Goal: Transaction & Acquisition: Purchase product/service

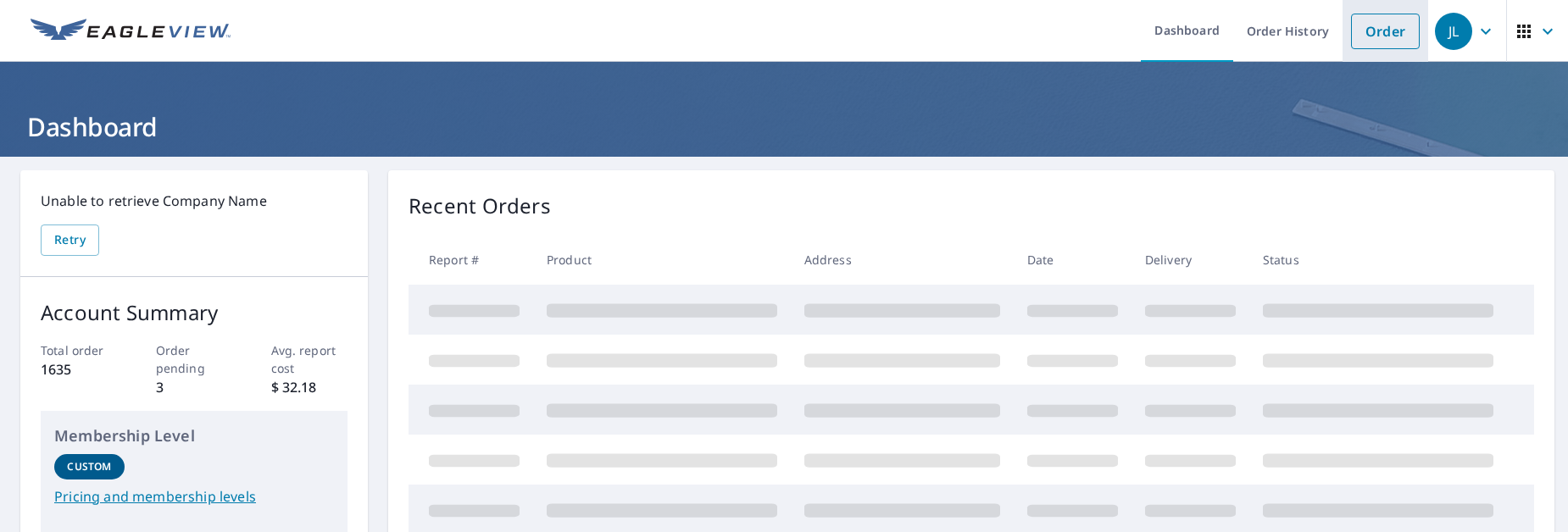
click at [1388, 32] on link "Order" at bounding box center [1385, 31] width 68 height 35
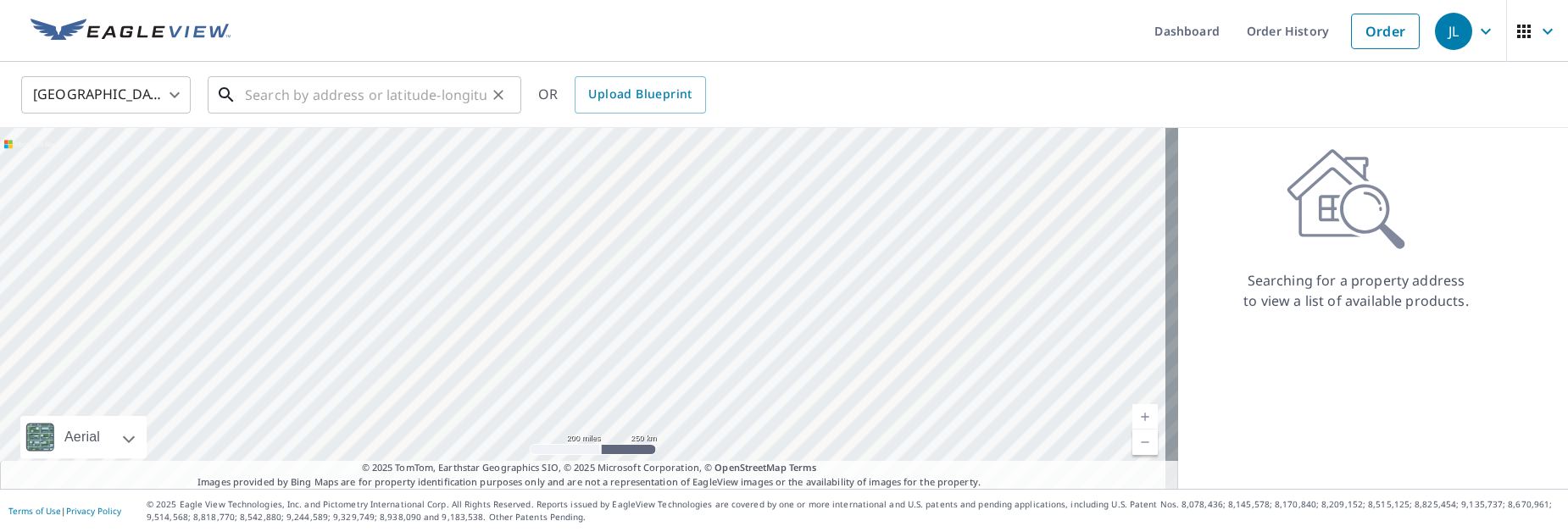
click at [311, 94] on input "text" at bounding box center [365, 94] width 241 height 48
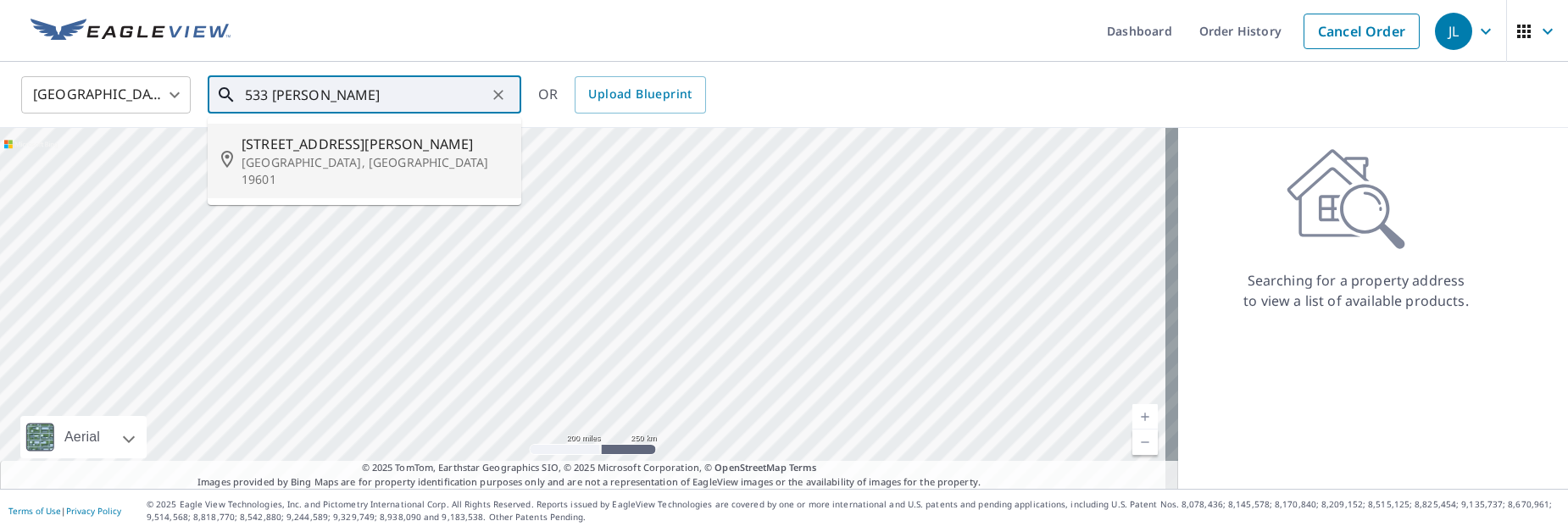
click at [306, 154] on p "Reading, PA 19601" at bounding box center [374, 170] width 266 height 34
type input "533 Weiser St Reading, PA 19601"
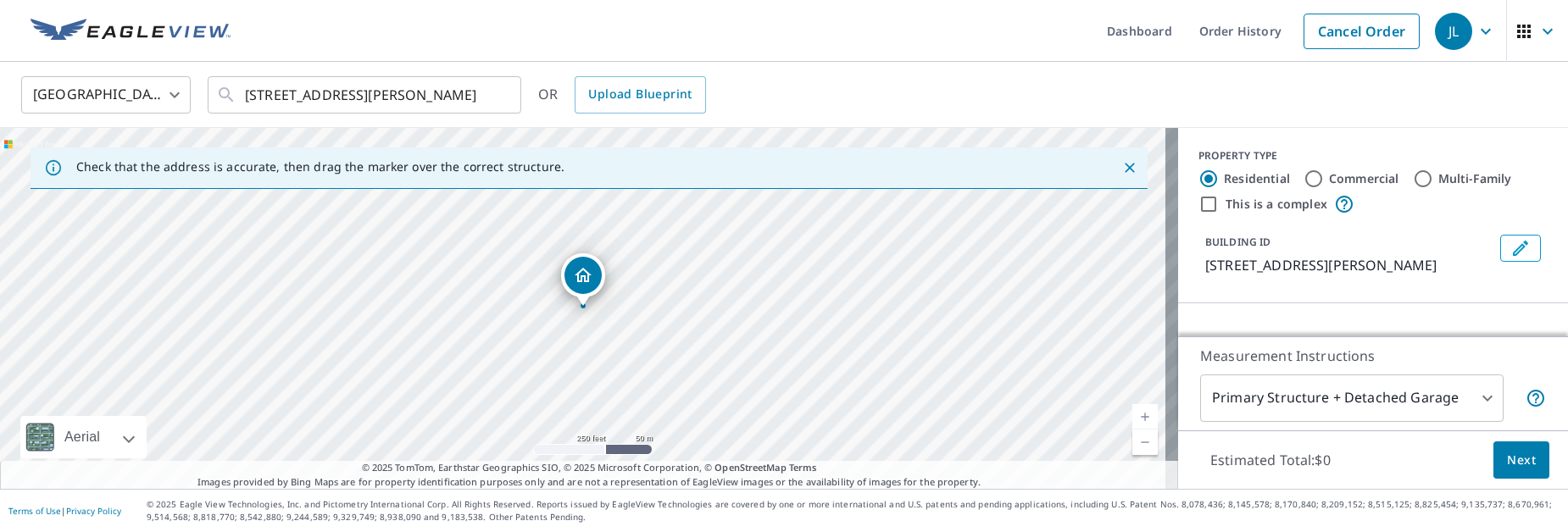
click at [1476, 402] on body "JL JL Dashboard Order History Cancel Order JL United States US ​ 533 Weiser St …" at bounding box center [784, 266] width 1568 height 532
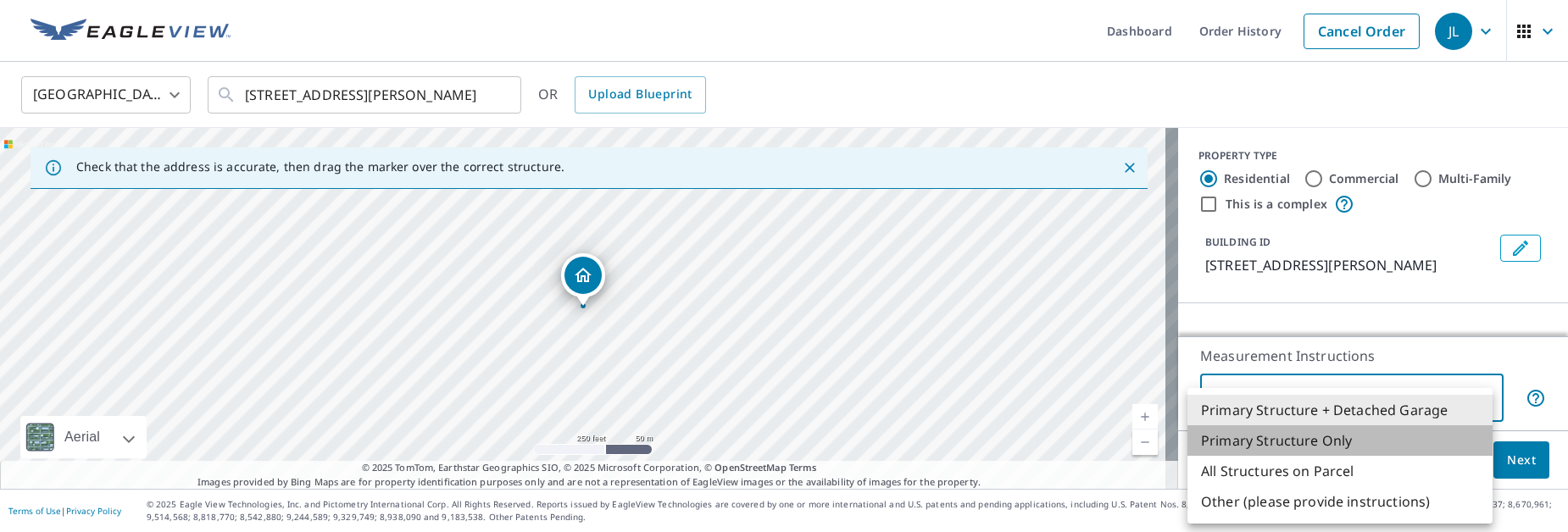
click at [1349, 434] on li "Primary Structure Only" at bounding box center [1340, 440] width 305 height 30
type input "2"
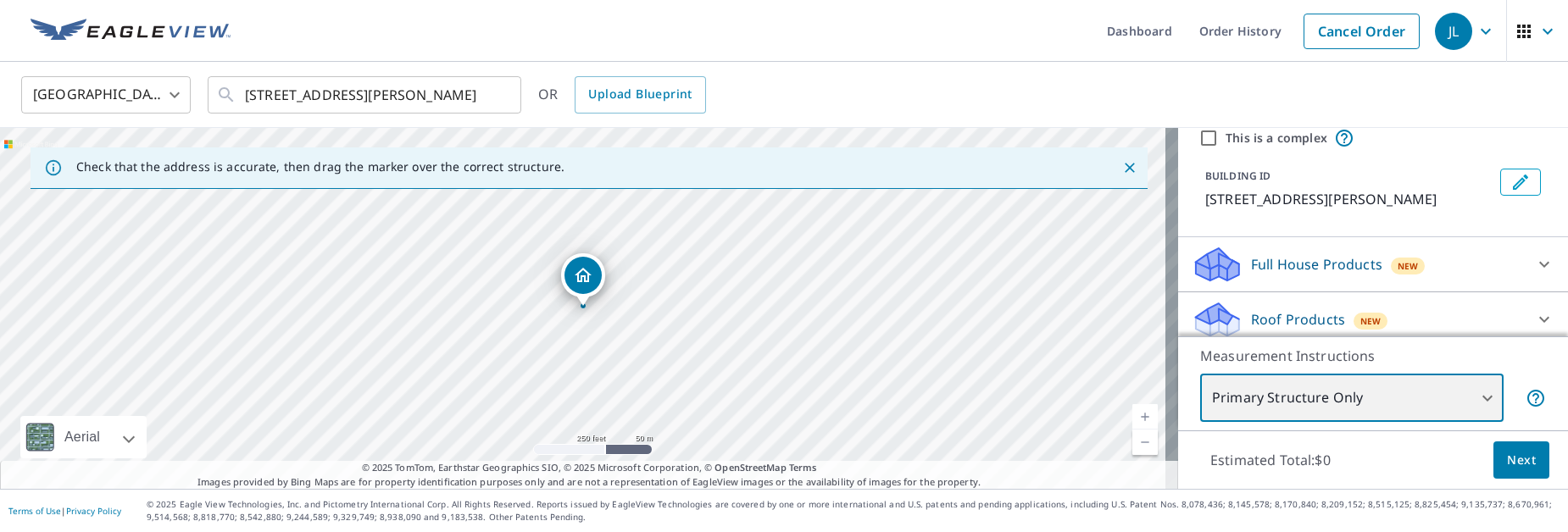
scroll to position [85, 0]
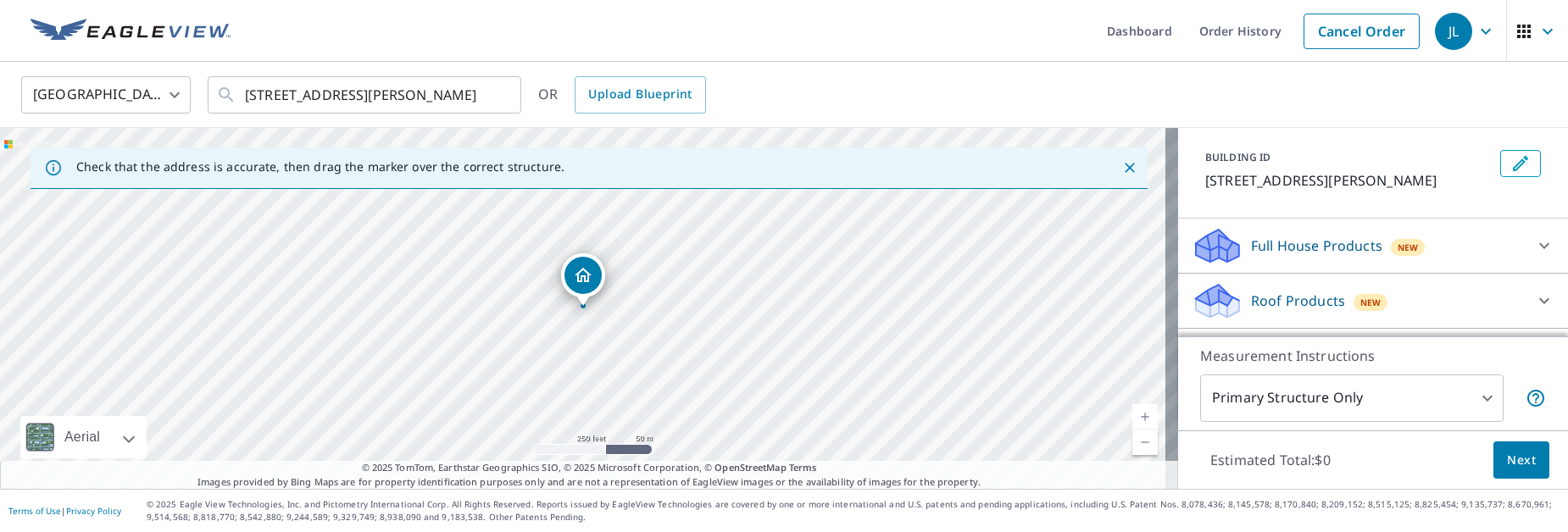
click at [1292, 299] on p "Roof Products" at bounding box center [1297, 301] width 94 height 21
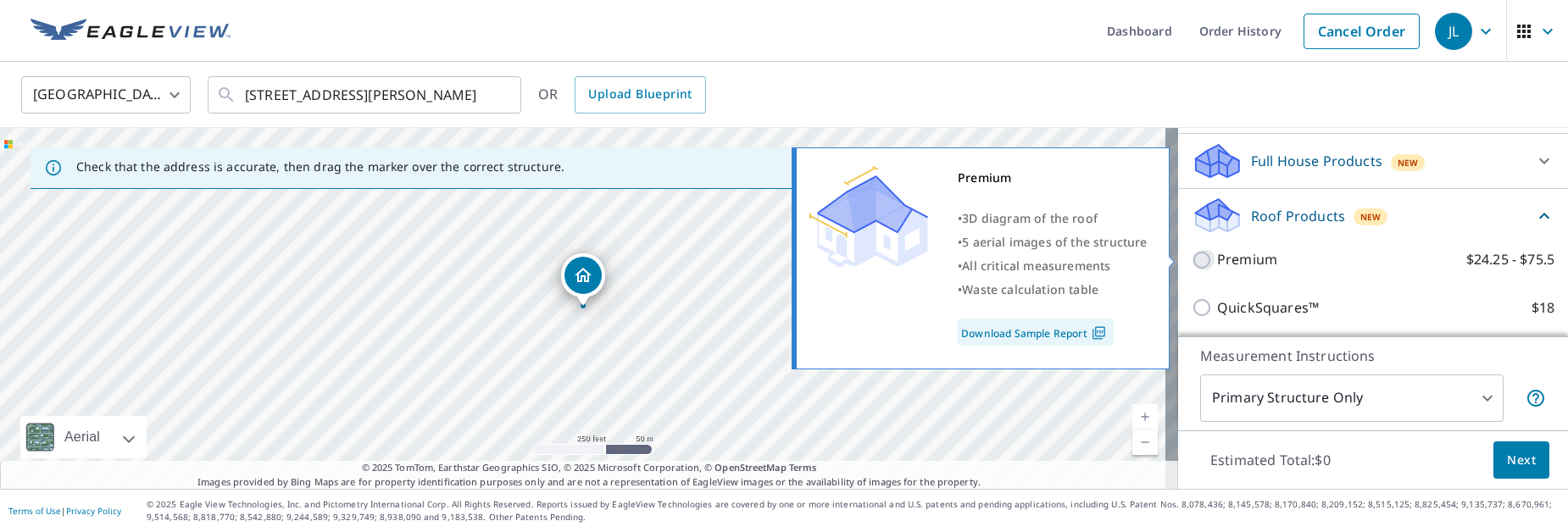
click at [1196, 259] on input "Premium $24.25 - $75.5" at bounding box center [1204, 260] width 25 height 21
checkbox input "true"
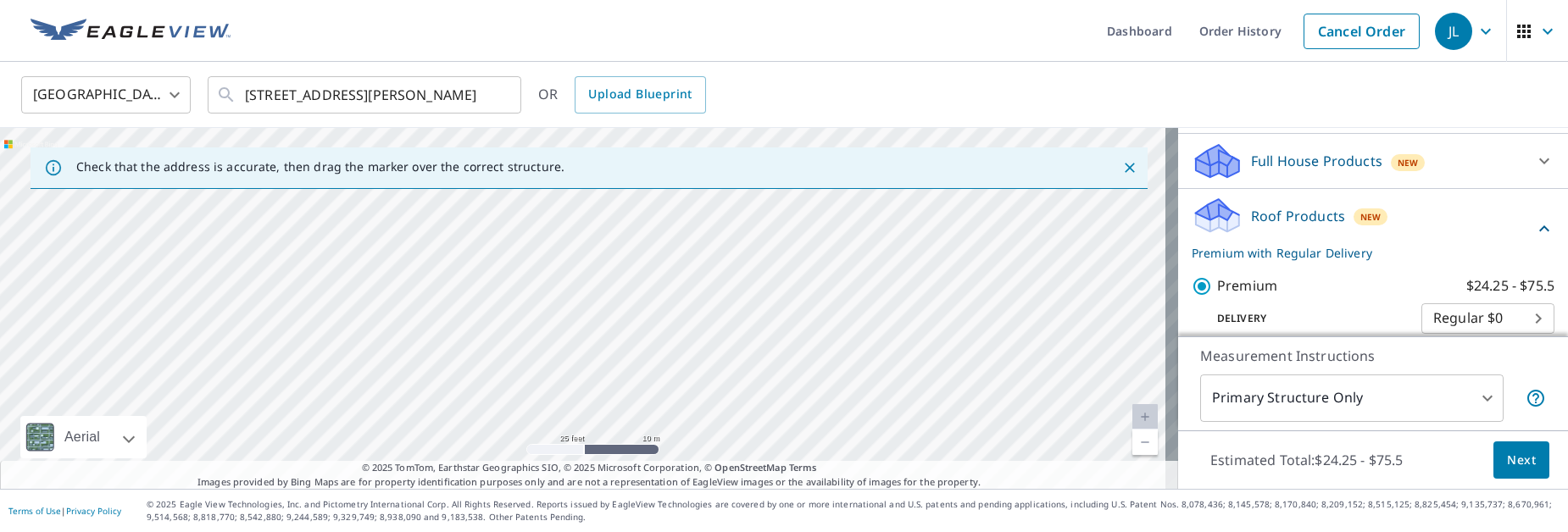
drag, startPoint x: 627, startPoint y: 218, endPoint x: 624, endPoint y: 459, distance: 241.0
click at [618, 491] on div "Dashboard Order History Cancel Order JL United States US ​ 533 Weiser St Readin…" at bounding box center [784, 266] width 1568 height 532
drag, startPoint x: 666, startPoint y: 264, endPoint x: 624, endPoint y: 491, distance: 230.9
click at [624, 491] on div "Dashboard Order History Cancel Order JL United States US ​ 533 Weiser St Readin…" at bounding box center [784, 266] width 1568 height 532
click at [639, 358] on div "533 Weiser St Reading, PA 19601" at bounding box center [589, 308] width 1178 height 361
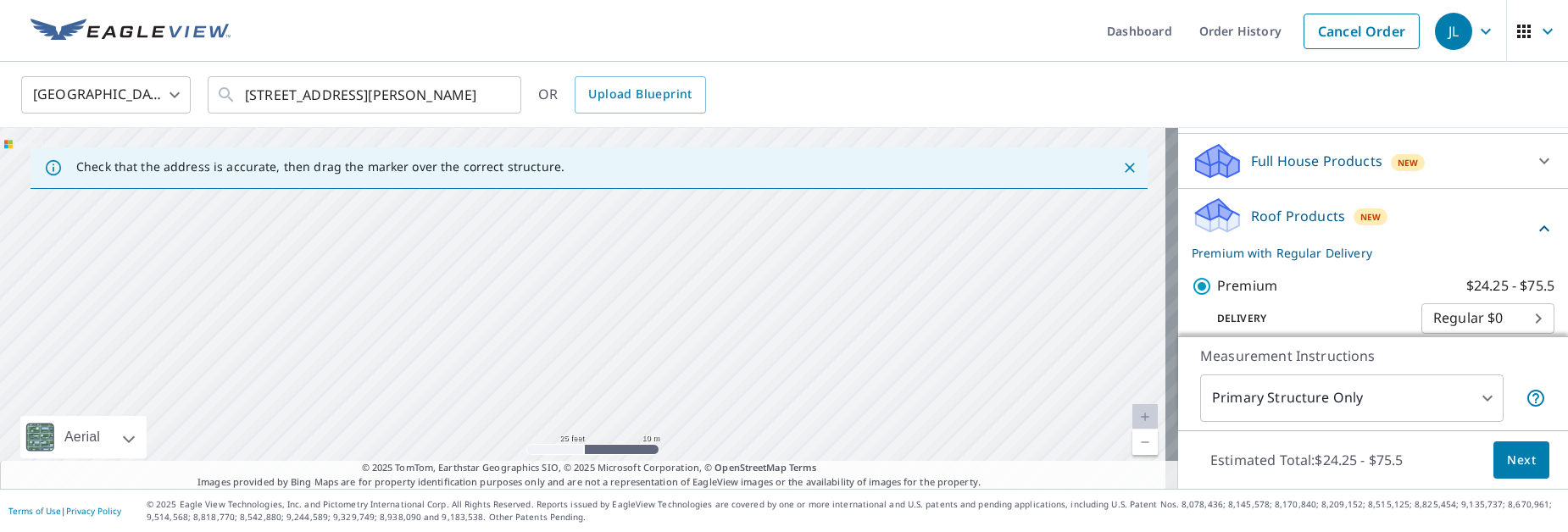
drag, startPoint x: 675, startPoint y: 294, endPoint x: 668, endPoint y: 449, distance: 155.2
click at [668, 449] on div "533 Weiser St Reading, PA 19601" at bounding box center [589, 308] width 1178 height 361
drag, startPoint x: 681, startPoint y: 309, endPoint x: 687, endPoint y: 376, distance: 67.3
click at [687, 376] on div "533 Weiser St Reading, PA 19601" at bounding box center [589, 308] width 1178 height 361
drag, startPoint x: 685, startPoint y: 306, endPoint x: 691, endPoint y: 400, distance: 94.2
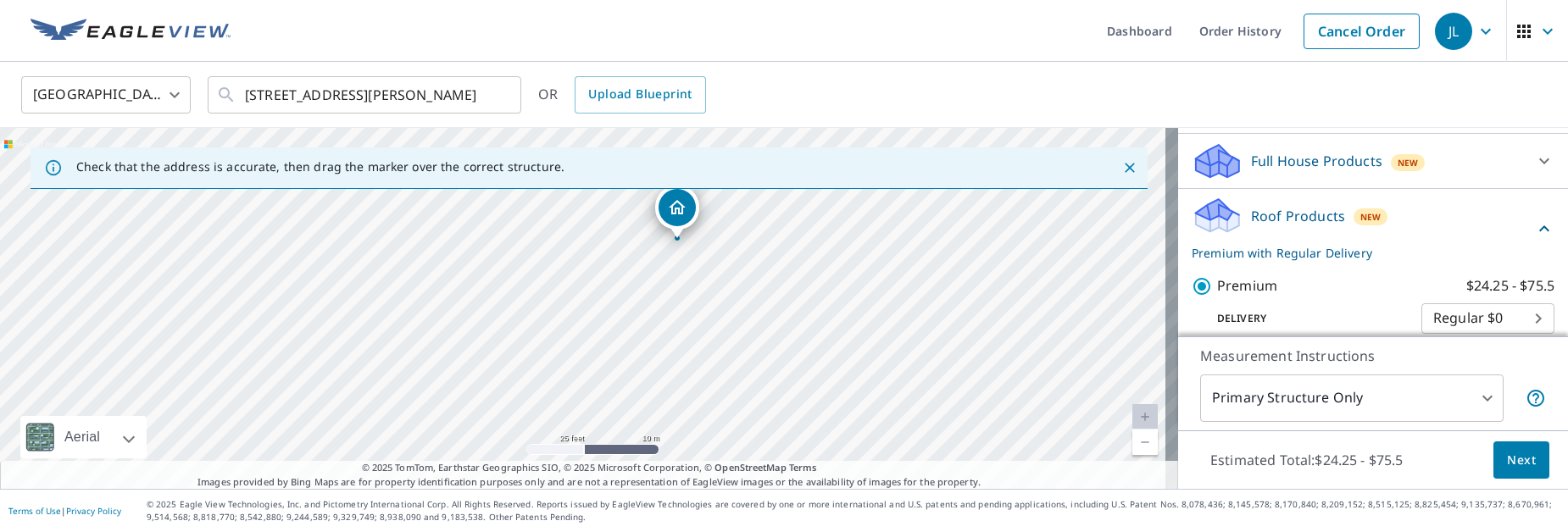
click at [691, 400] on div "533 Weiser St Reading, PA 19601" at bounding box center [589, 308] width 1178 height 361
click at [1507, 452] on span "Next" at bounding box center [1521, 460] width 29 height 22
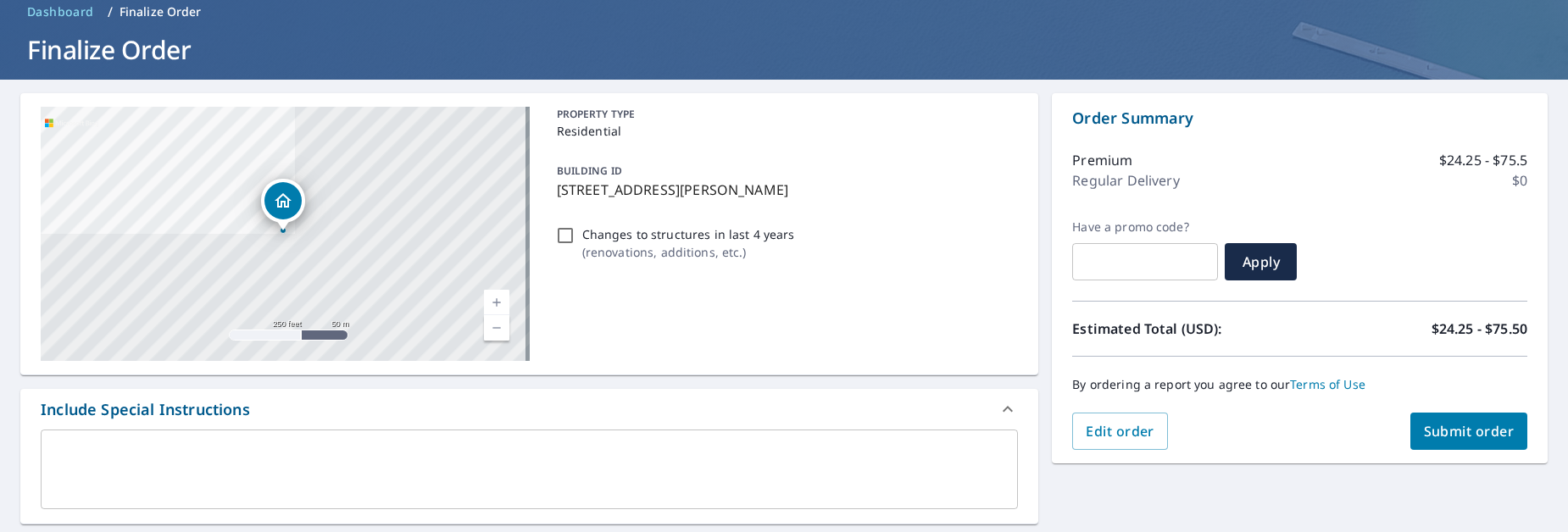
scroll to position [169, 0]
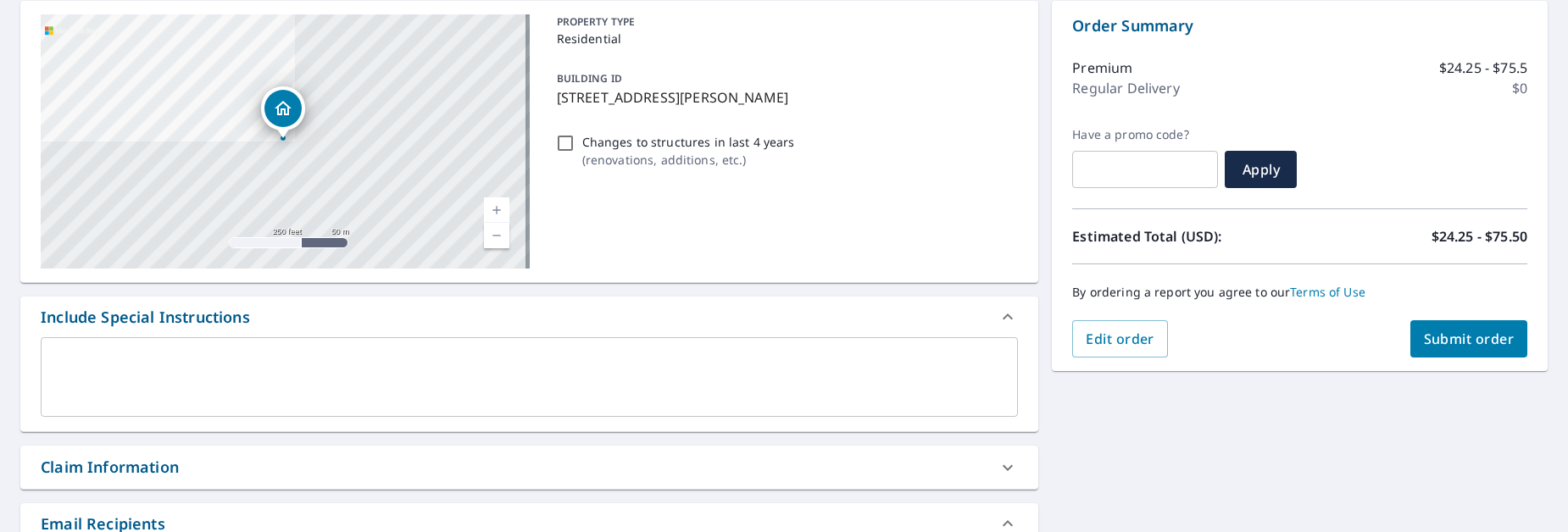
click at [234, 371] on textarea at bounding box center [529, 377] width 953 height 48
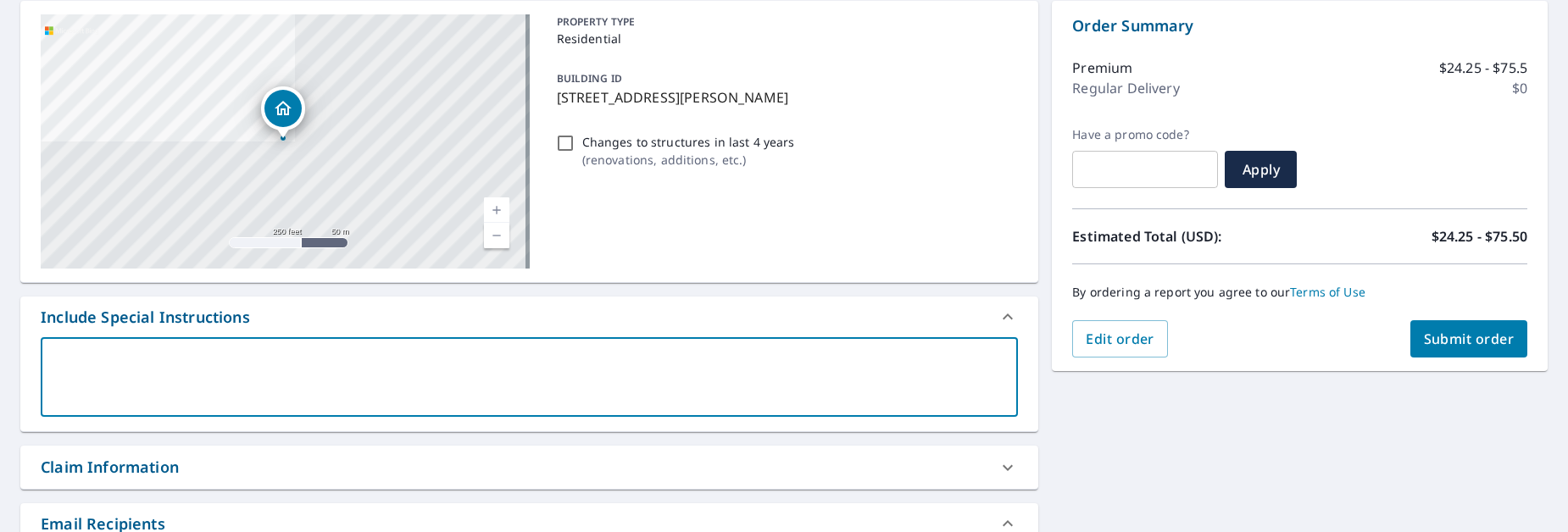
type textarea "O"
type textarea "x"
checkbox input "true"
type textarea "On"
type textarea "x"
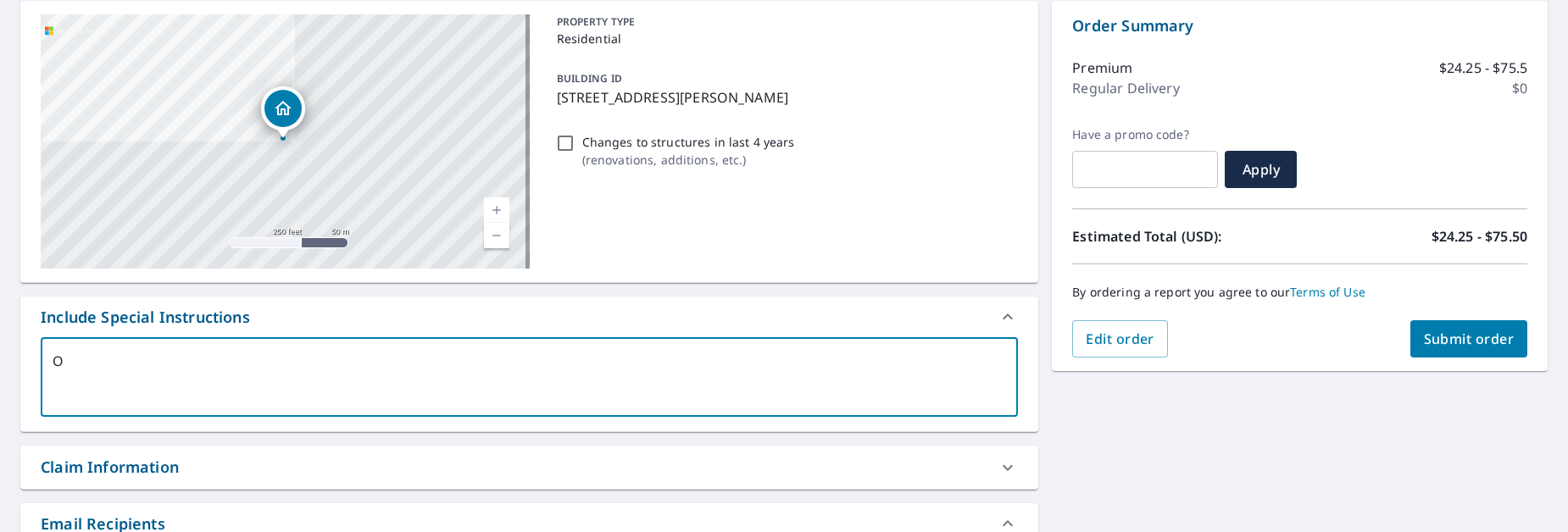
checkbox input "true"
type textarea "Onl"
type textarea "x"
checkbox input "true"
type textarea "Only"
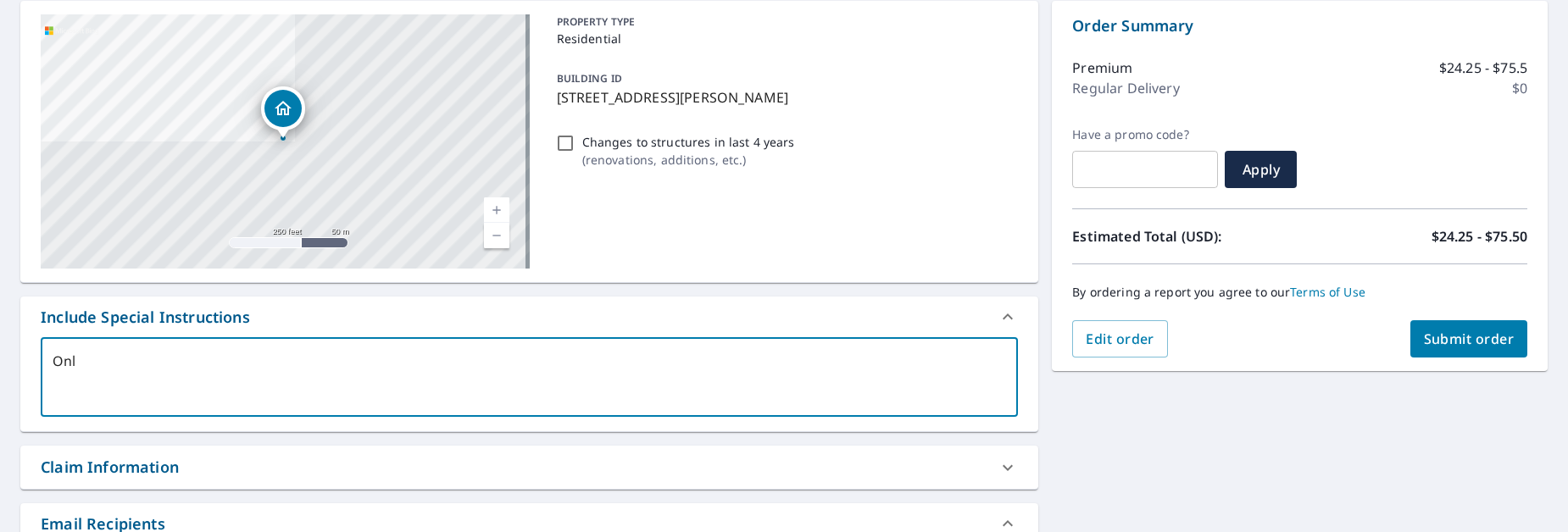
type textarea "x"
checkbox input "true"
type textarea "Only"
type textarea "x"
checkbox input "true"
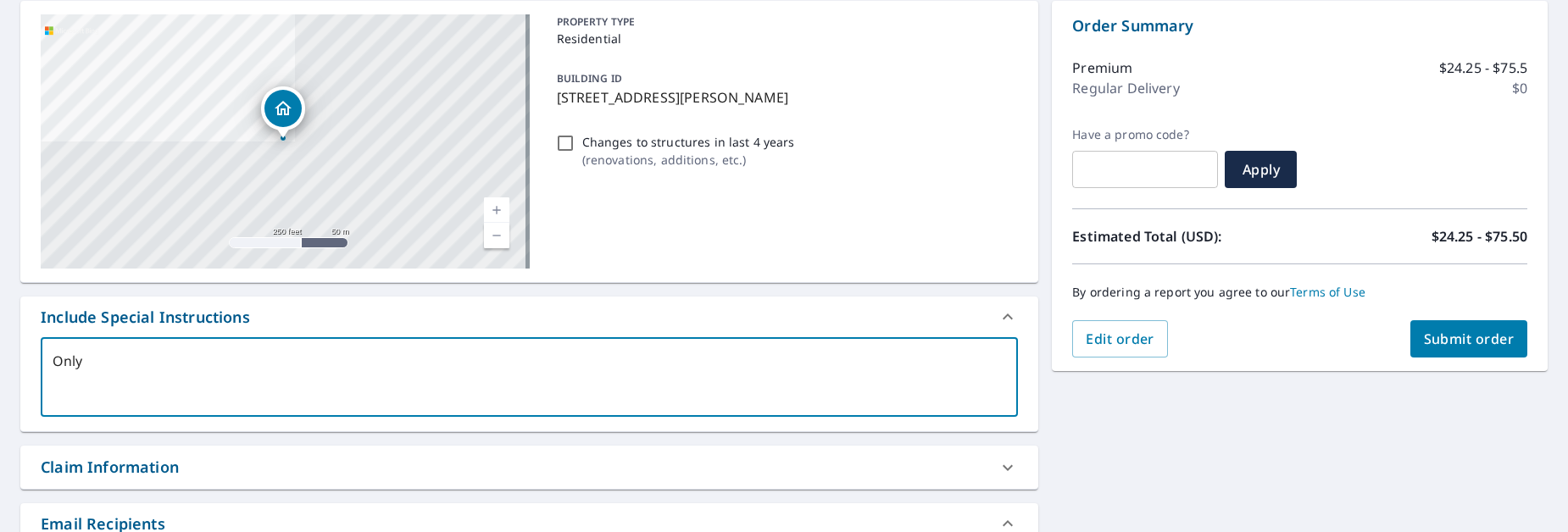
type textarea "Only p"
type textarea "x"
checkbox input "true"
type textarea "Only pi"
type textarea "x"
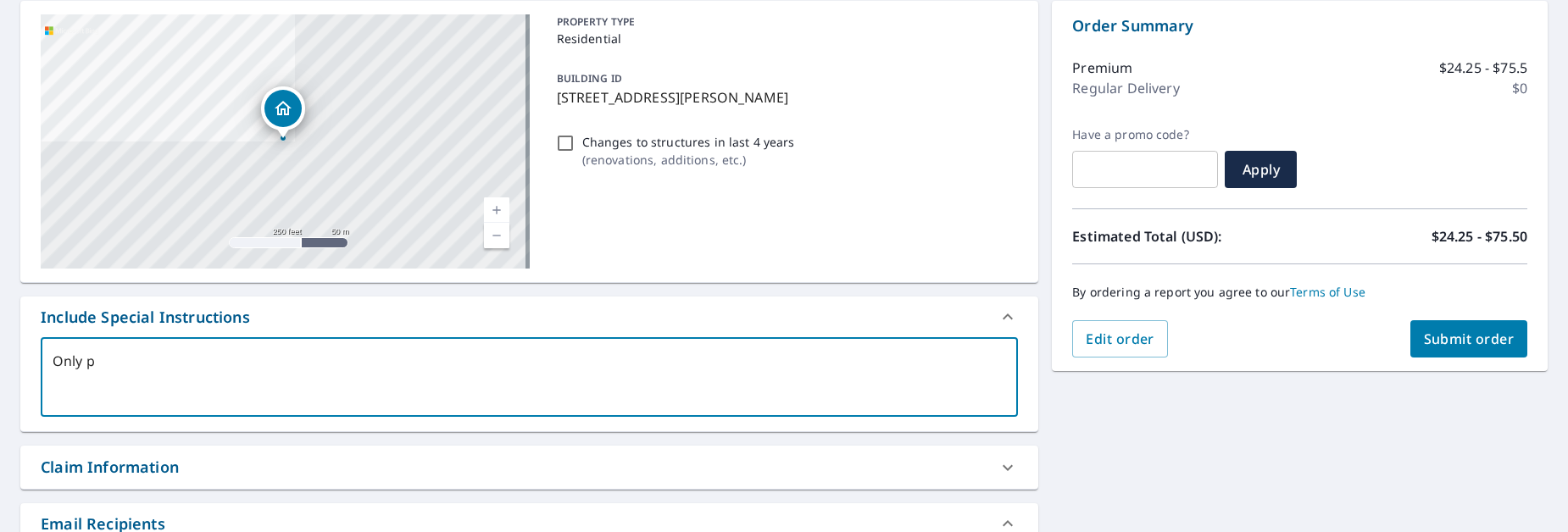
checkbox input "true"
type textarea "Only pin"
type textarea "x"
checkbox input "true"
type textarea "Only pinn"
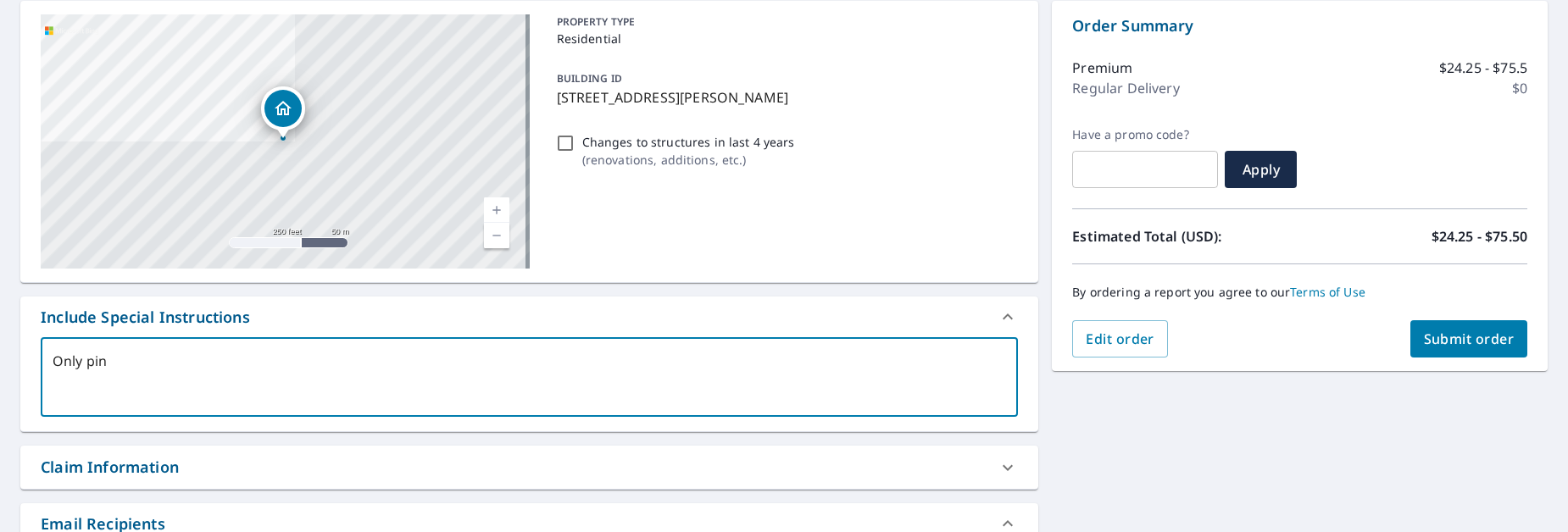
type textarea "x"
checkbox input "true"
type textarea "Only pinne"
type textarea "x"
checkbox input "true"
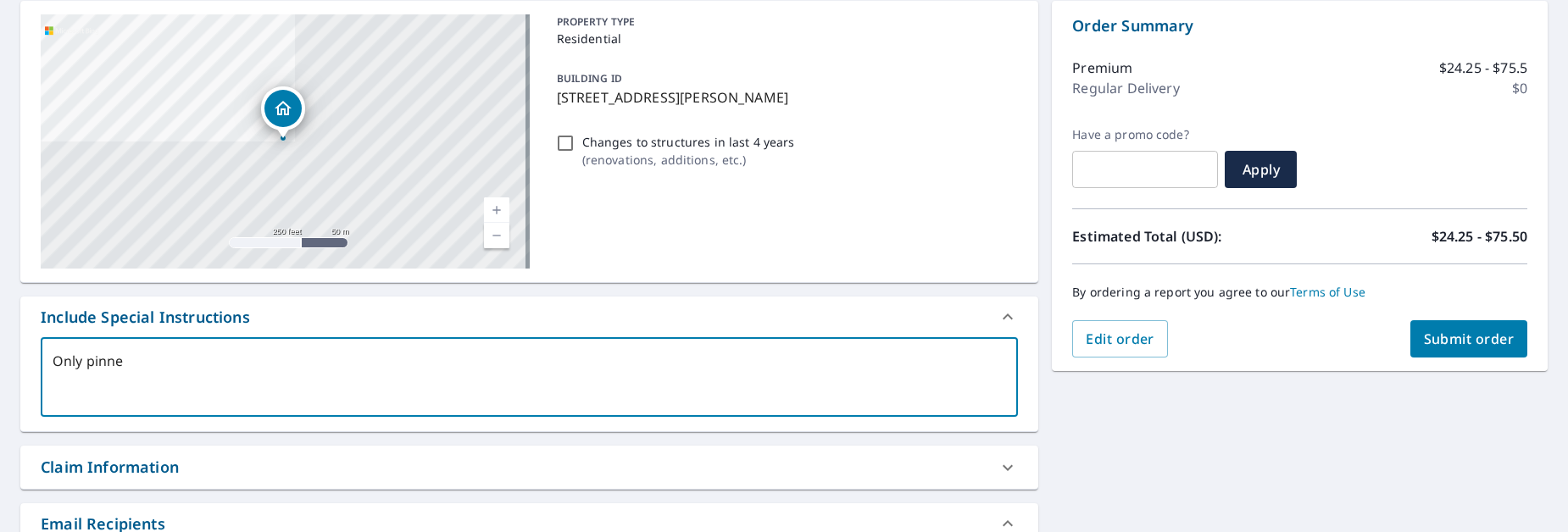
type textarea "Only pinned"
type textarea "x"
checkbox input "true"
type textarea "Only pinned"
type textarea "x"
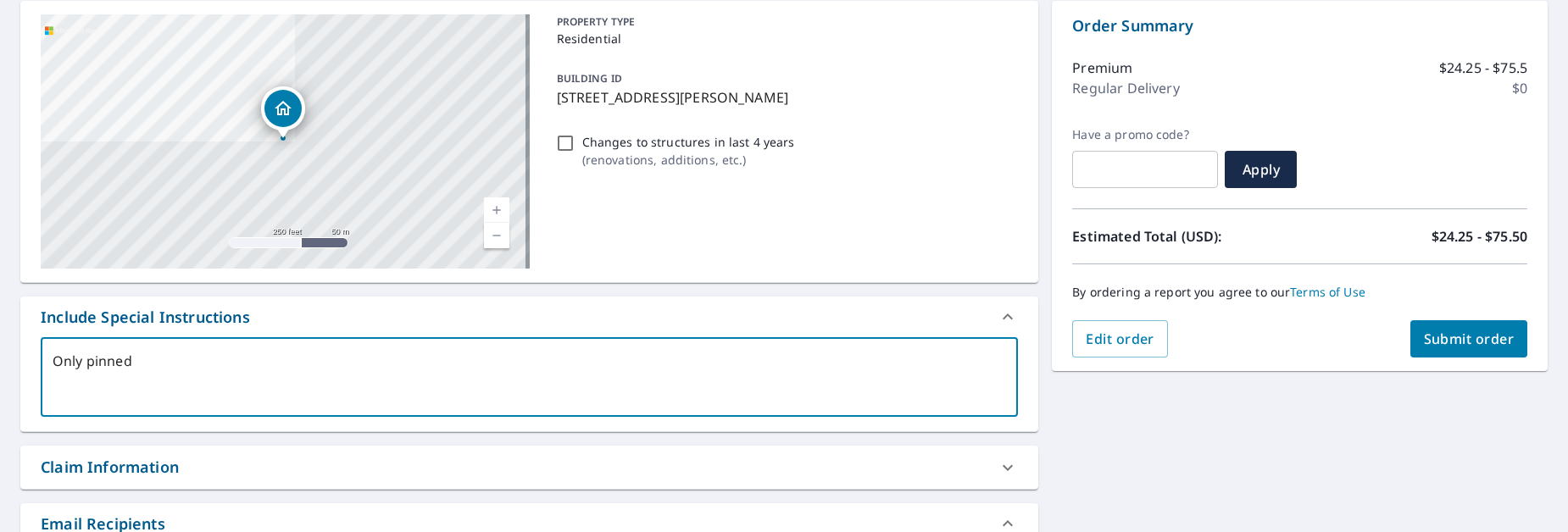
checkbox input "true"
type textarea "Only pinned b"
type textarea "x"
checkbox input "true"
type textarea "Only pinned bu"
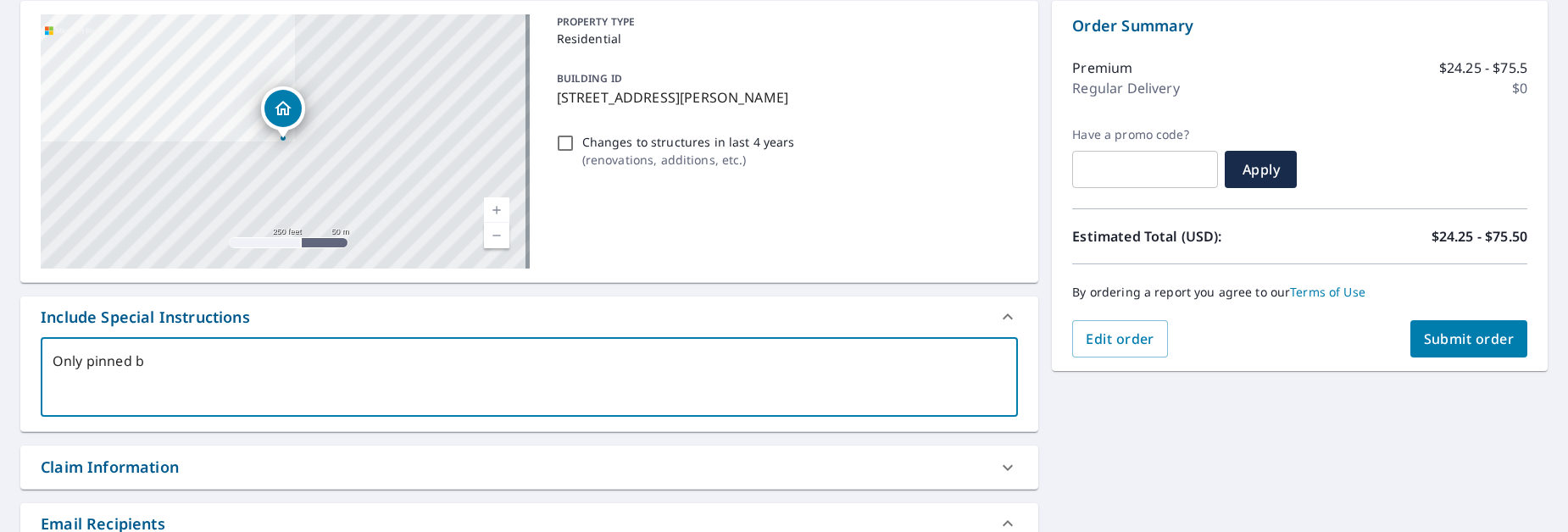
type textarea "x"
checkbox input "true"
type textarea "Only pinned bui"
type textarea "x"
checkbox input "true"
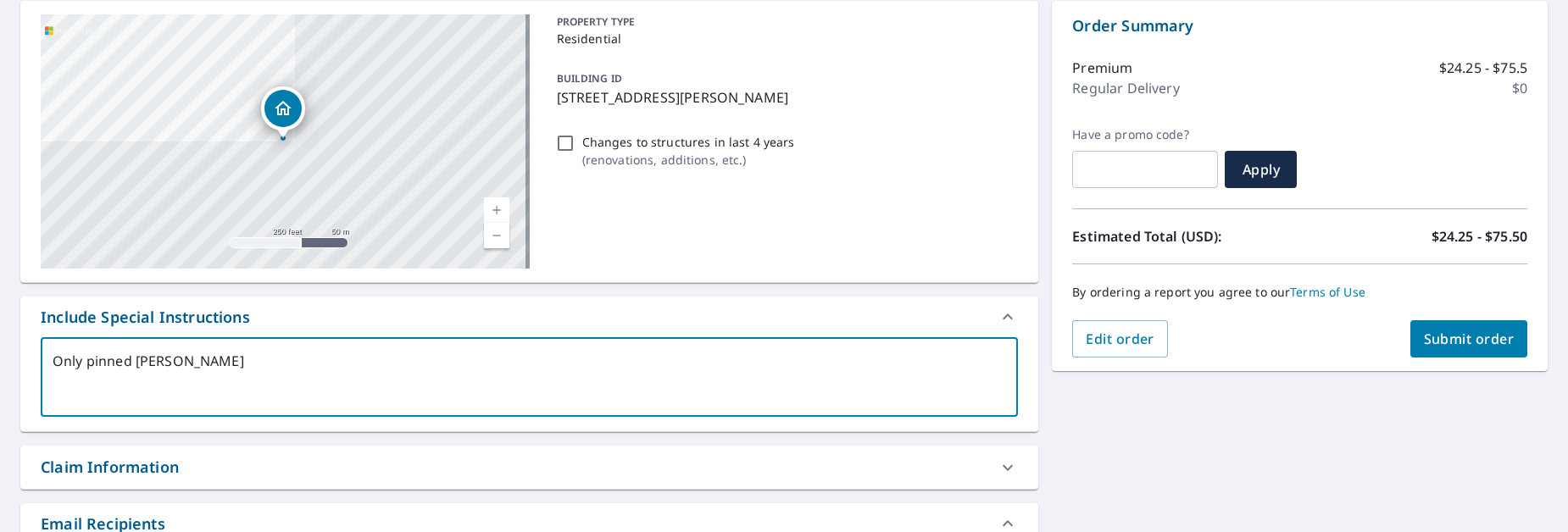
type textarea "Only pinned buil"
type textarea "x"
checkbox input "true"
type textarea "Only pinned build"
type textarea "x"
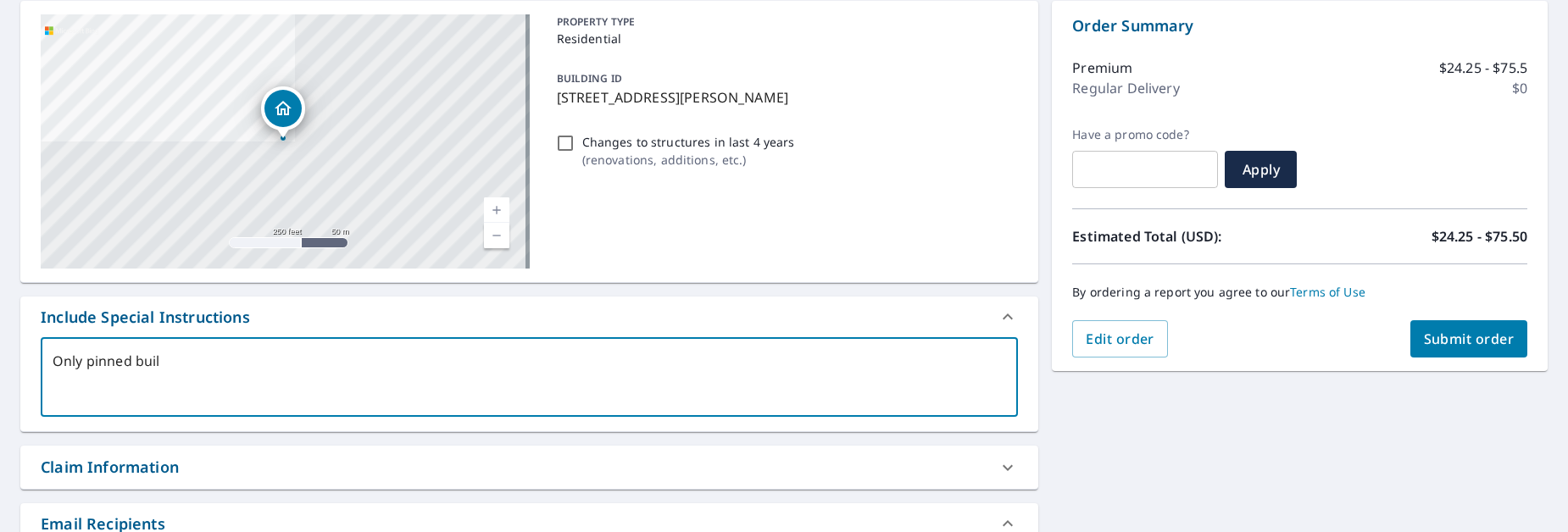
checkbox input "true"
type textarea "Only pinned buildi"
type textarea "x"
checkbox input "true"
type textarea "Only pinned buildin"
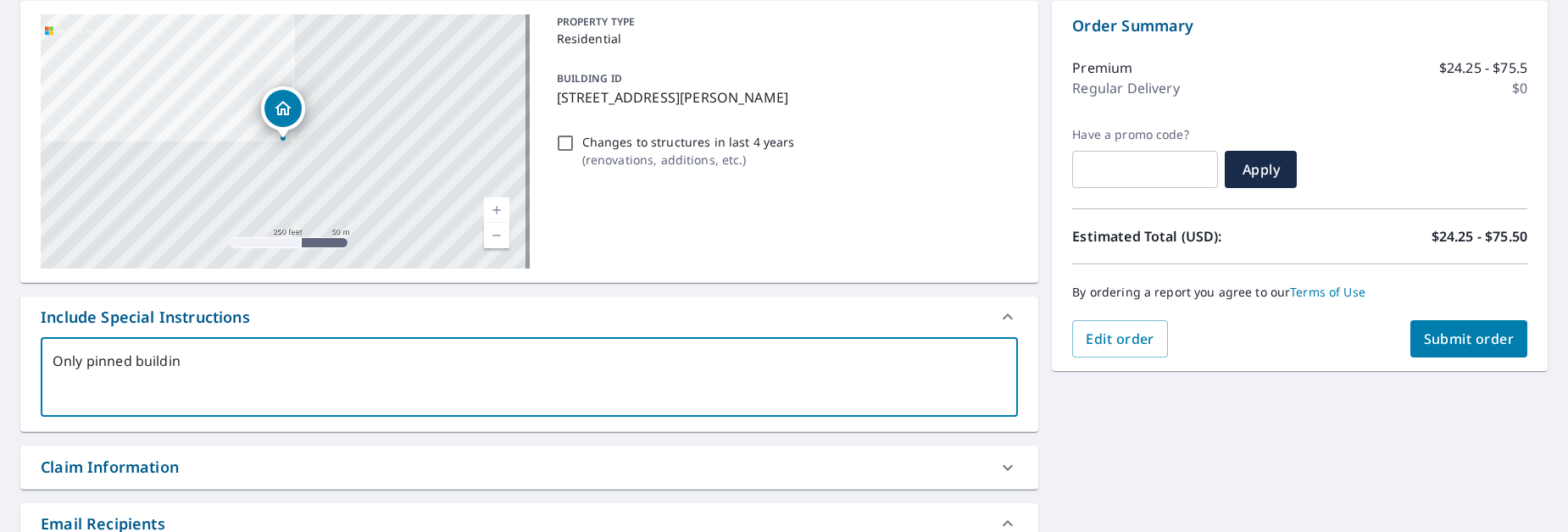
type textarea "x"
checkbox input "true"
type textarea "Only pinned buildin g"
type textarea "x"
checkbox input "true"
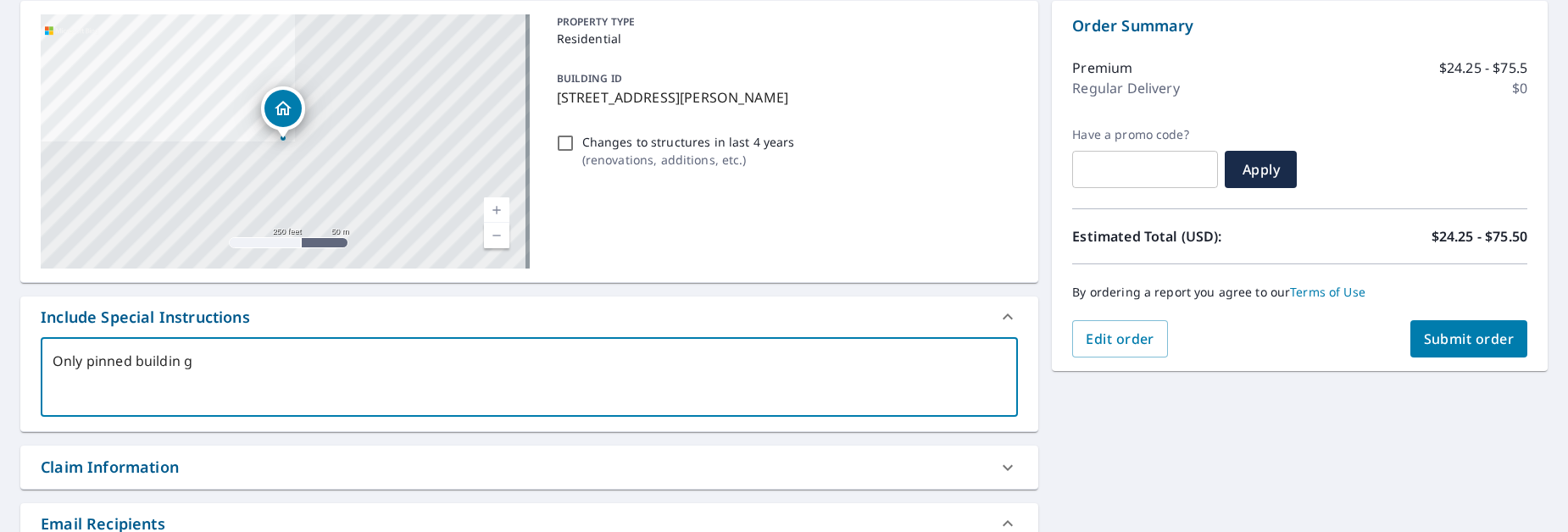
type textarea "Only pinned buildin"
type textarea "x"
checkbox input "true"
type textarea "Only pinned buildin"
type textarea "x"
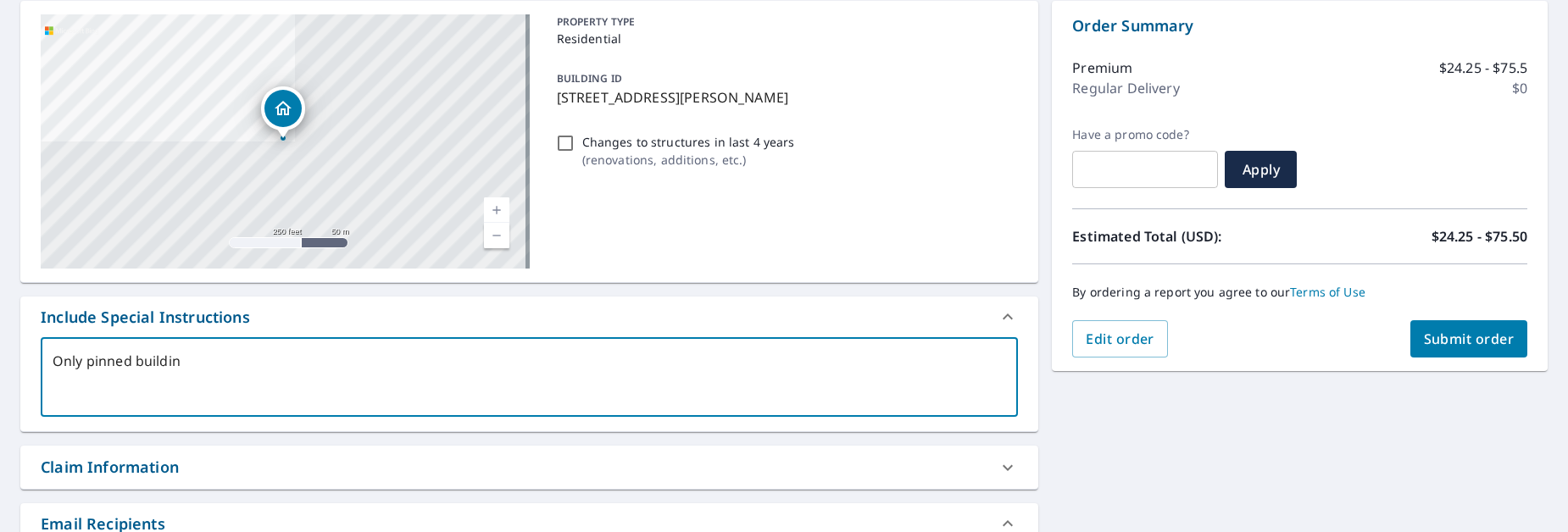
checkbox input "true"
type textarea "Only pinned building"
type textarea "x"
checkbox input "true"
type textarea "Only pinned building"
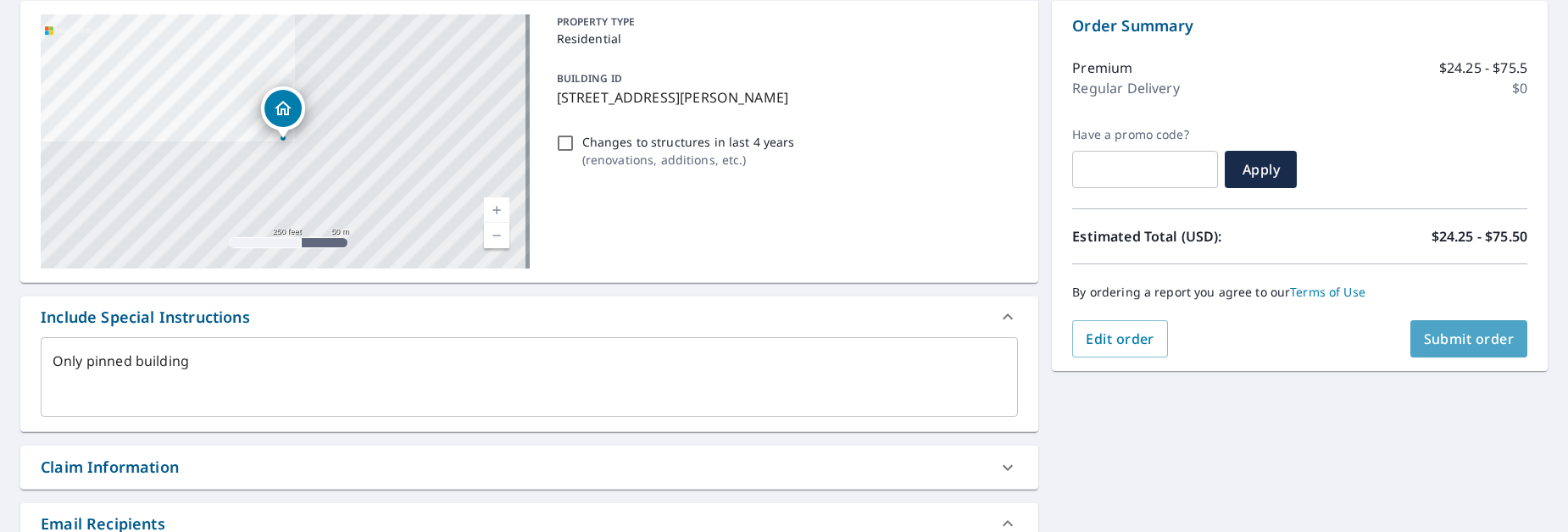
click at [1424, 350] on button "Submit order" at bounding box center [1469, 339] width 118 height 37
type textarea "x"
checkbox input "true"
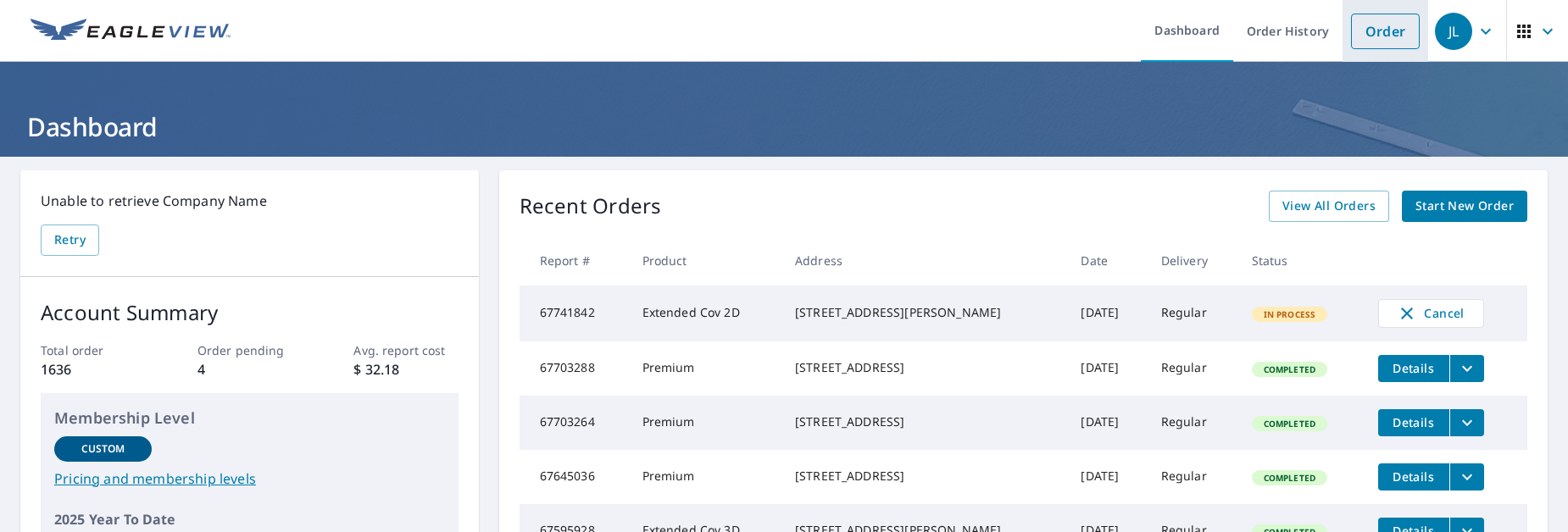
click at [1365, 28] on link "Order" at bounding box center [1385, 31] width 68 height 35
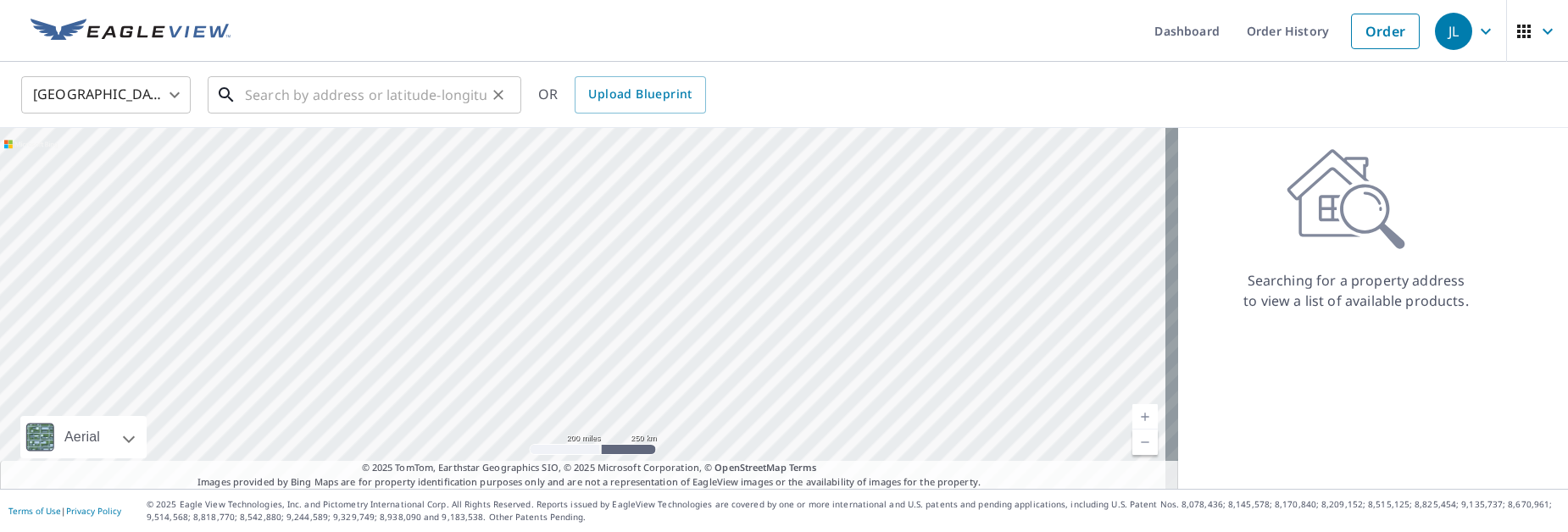
click at [355, 92] on input "text" at bounding box center [365, 94] width 241 height 48
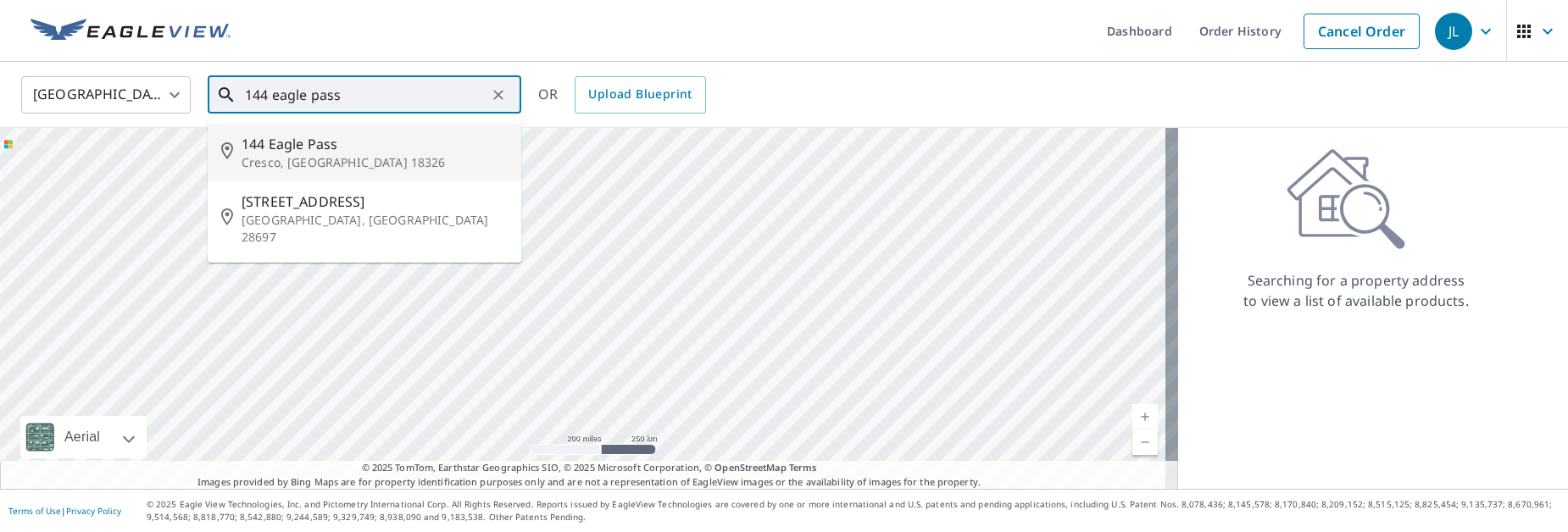
click at [325, 131] on li "[STREET_ADDRESS]" at bounding box center [364, 152] width 314 height 58
type input "[STREET_ADDRESS]"
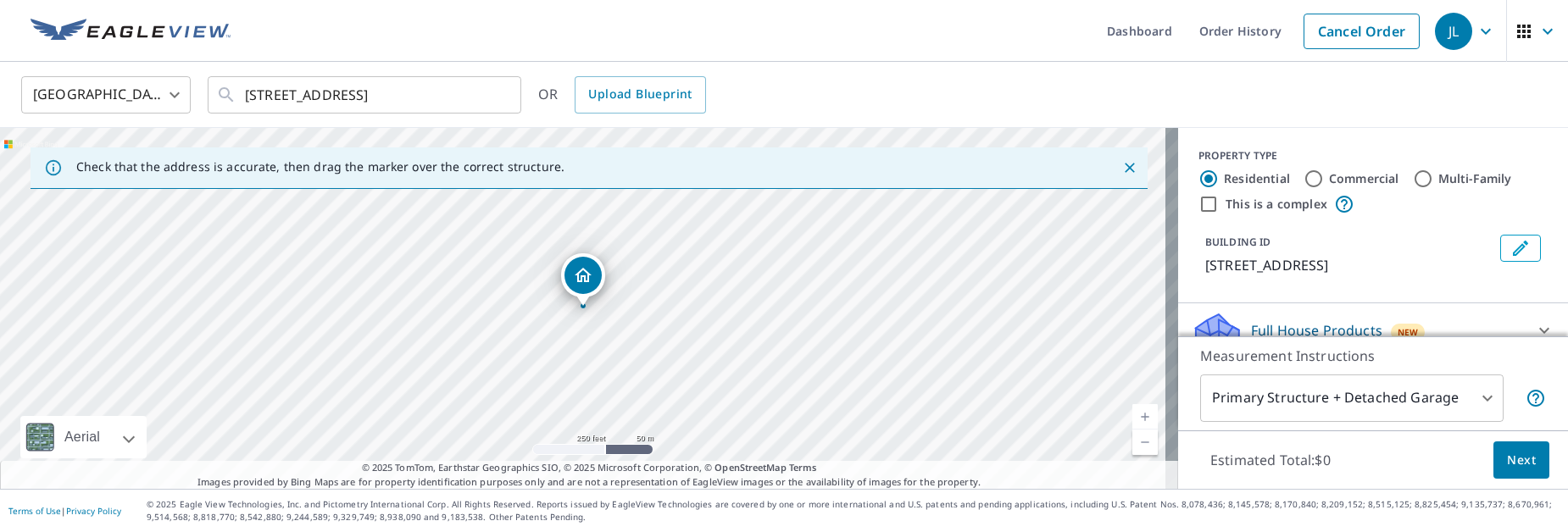
click at [1478, 398] on body "JL JL Dashboard Order History Cancel Order JL [GEOGRAPHIC_DATA] [GEOGRAPHIC_DAT…" at bounding box center [784, 266] width 1568 height 532
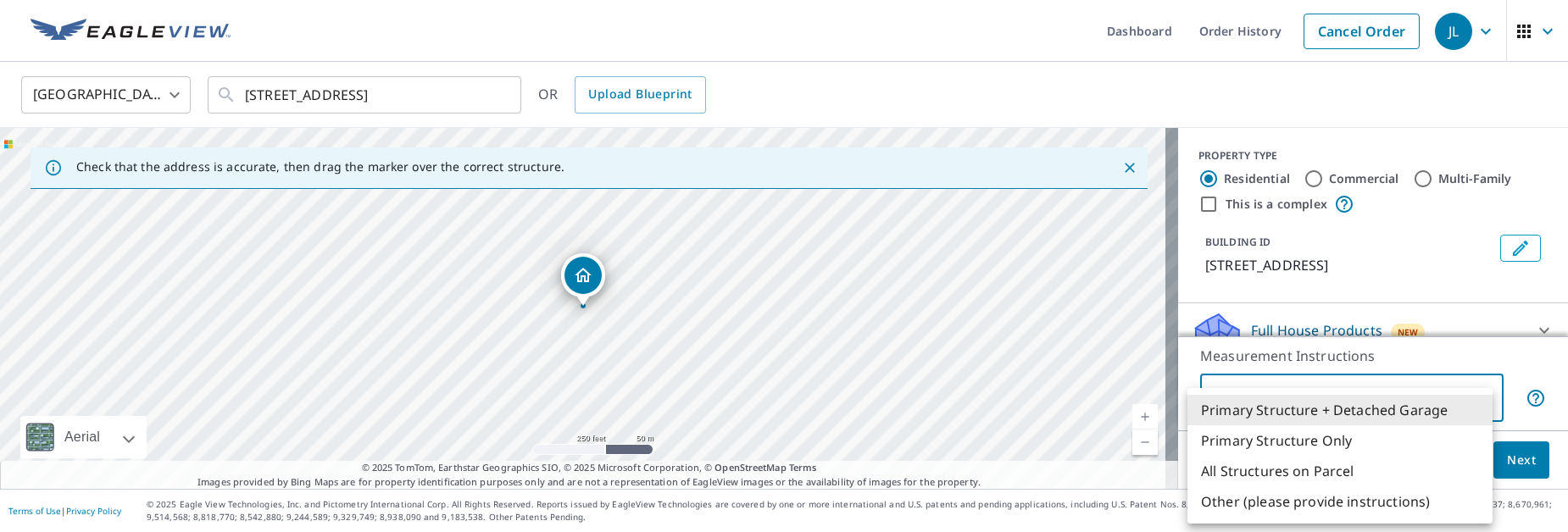
click at [1395, 433] on li "Primary Structure Only" at bounding box center [1340, 440] width 305 height 30
type input "2"
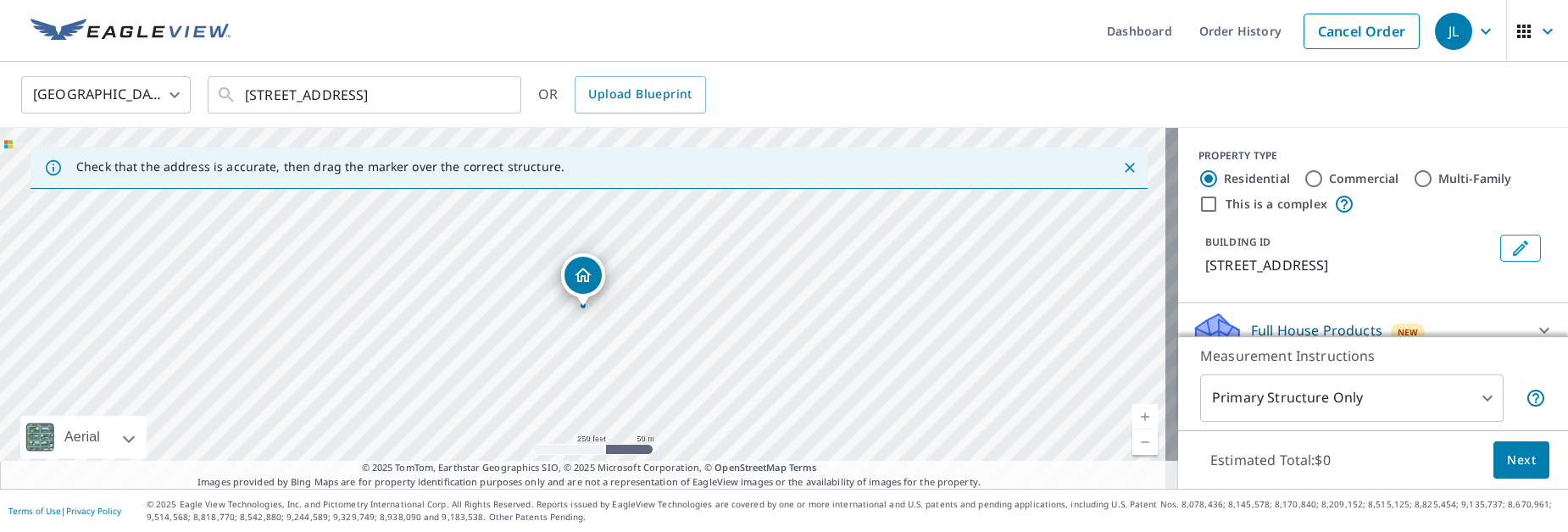
click at [1426, 284] on div "PROPERTY TYPE Residential Commercial Multi-Family This is a complex BUILDING ID…" at bounding box center [1373, 215] width 390 height 175
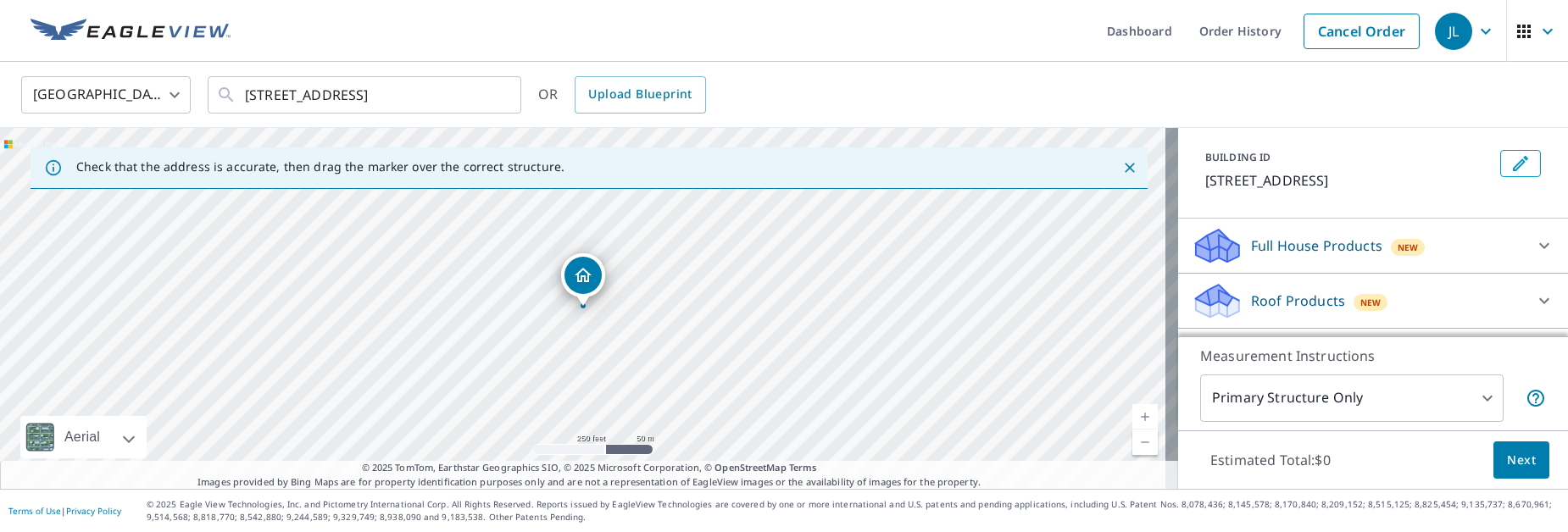
click at [1292, 300] on p "Roof Products" at bounding box center [1297, 301] width 94 height 21
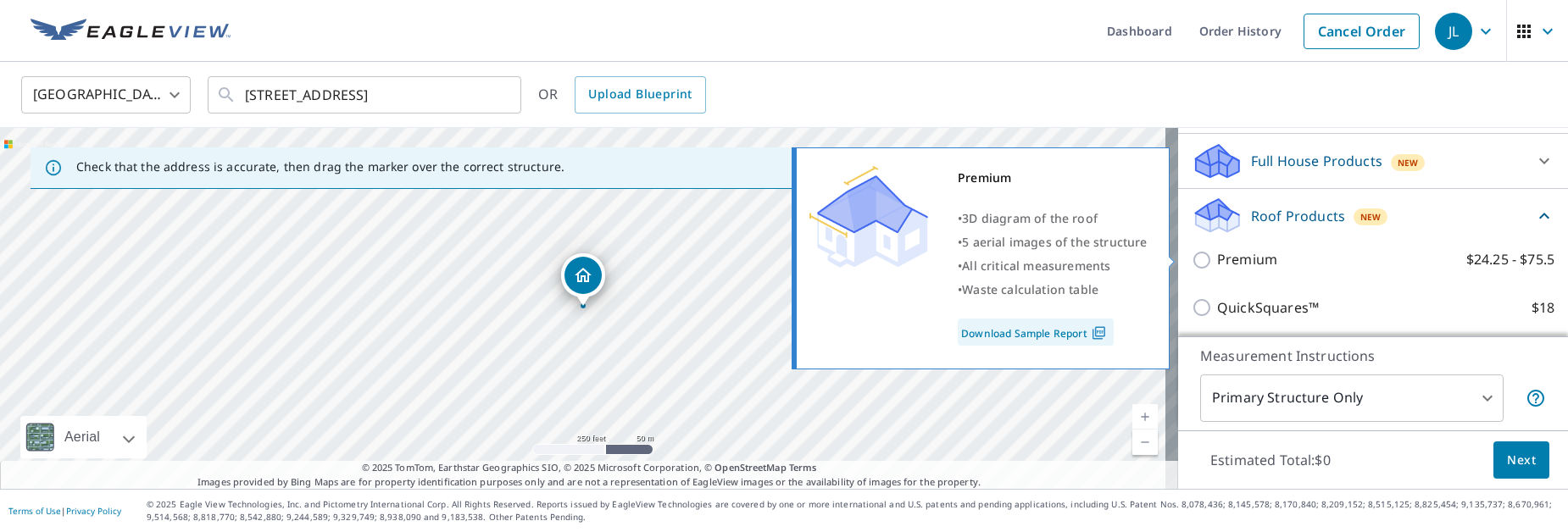
click at [1240, 263] on p "Premium" at bounding box center [1247, 259] width 61 height 22
click at [1217, 263] on input "Premium $24.25 - $75.5" at bounding box center [1204, 260] width 25 height 21
checkbox input "true"
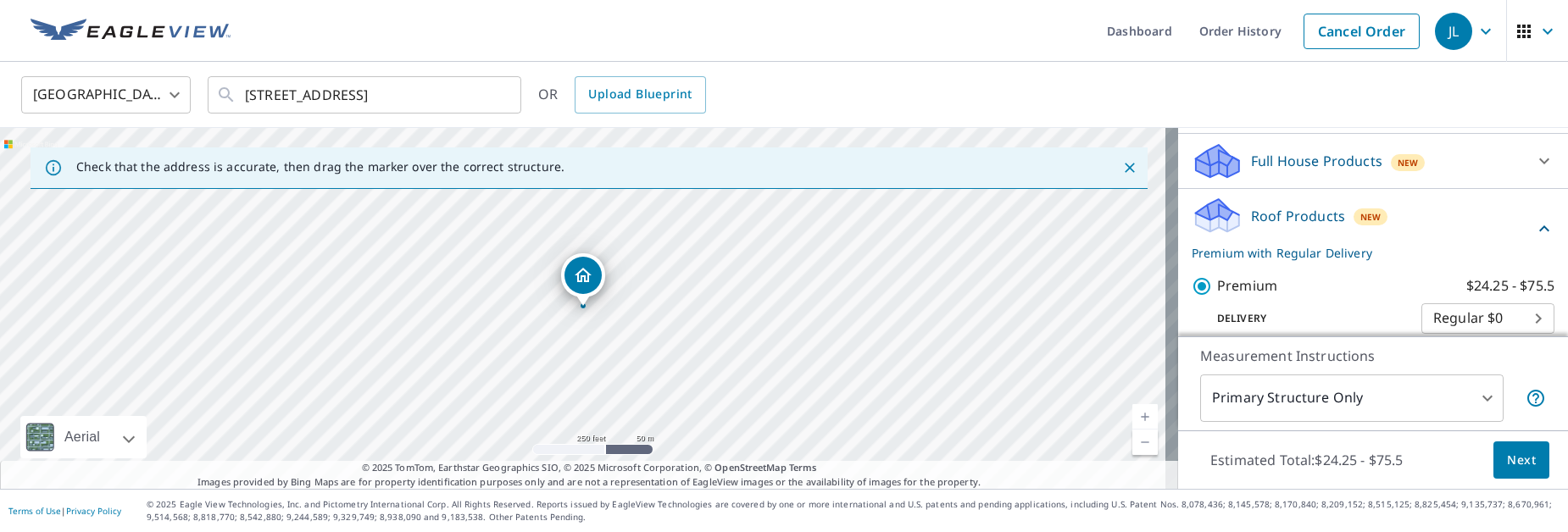
click at [1511, 460] on span "Next" at bounding box center [1521, 460] width 29 height 22
